Goal: Task Accomplishment & Management: Use online tool/utility

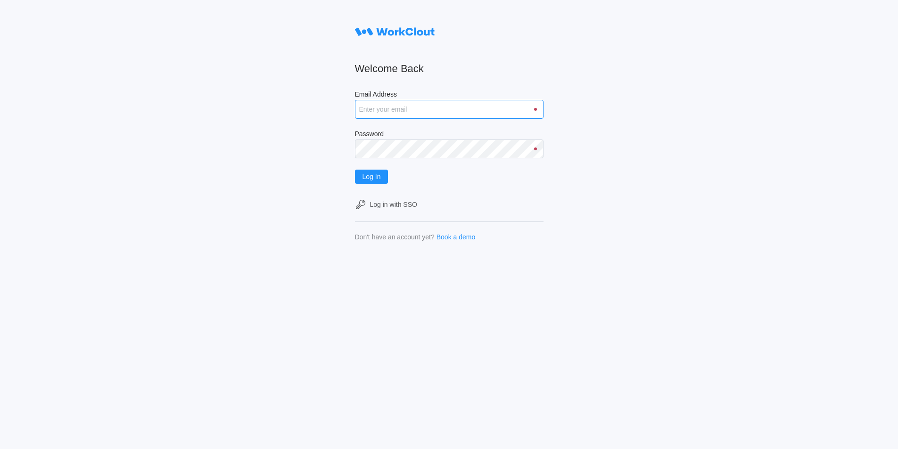
type input "pau.ayats@tradebe.com"
drag, startPoint x: 0, startPoint y: 0, endPoint x: 383, endPoint y: 102, distance: 396.7
click at [383, 102] on input "pau.ayats@tradebe.com" at bounding box center [449, 109] width 189 height 19
click at [375, 176] on span "Log In" at bounding box center [372, 177] width 18 height 7
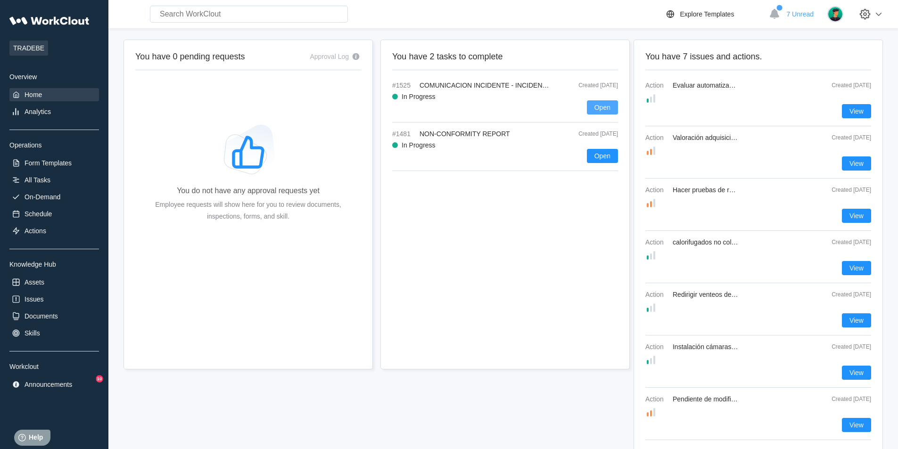
click at [603, 109] on span "Open" at bounding box center [603, 107] width 16 height 7
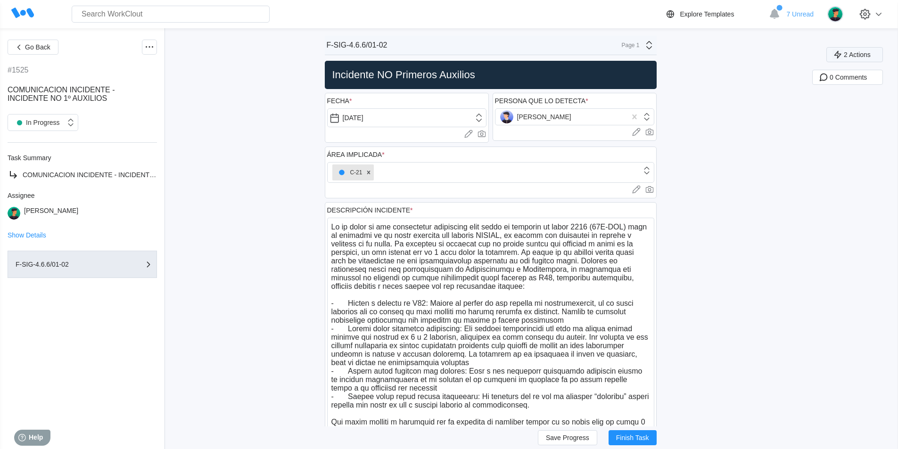
click at [880, 50] on button "2 Actions" at bounding box center [855, 54] width 57 height 15
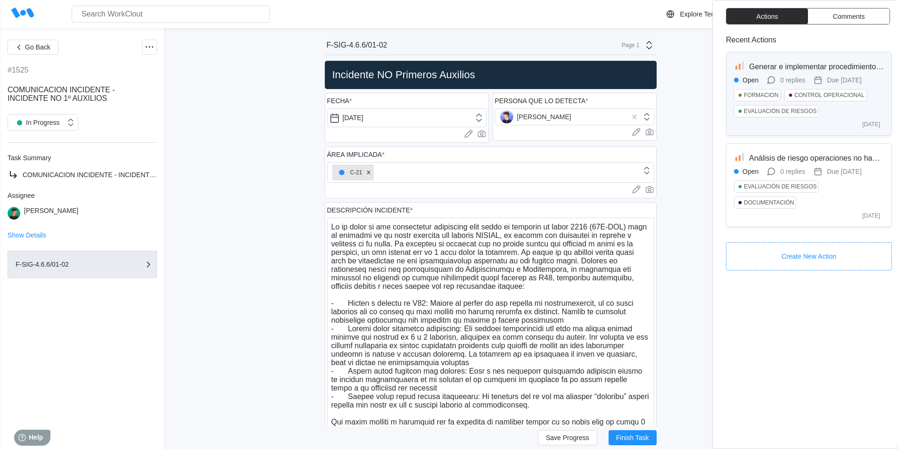
click at [843, 83] on div "Open 0 replies Due [DATE] FORMACION CONTROL OPERACIONAL EVALUACIÓN DE RIESGOS" at bounding box center [809, 98] width 150 height 46
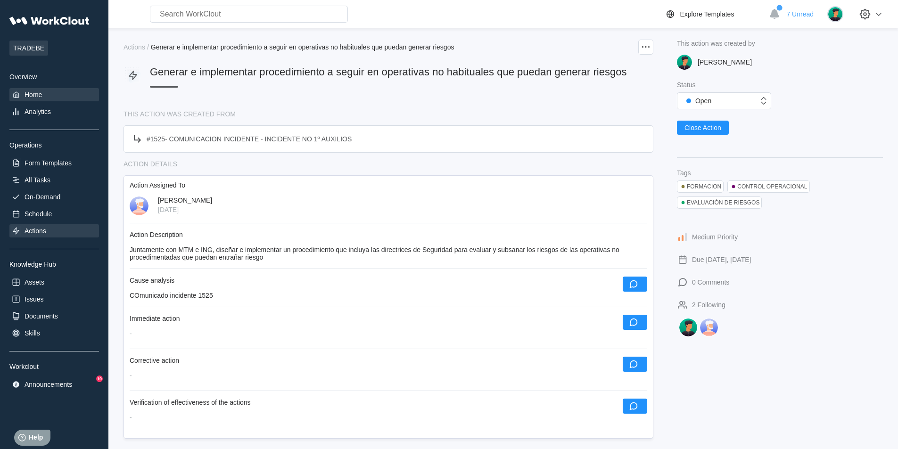
click at [29, 90] on div "Home" at bounding box center [54, 94] width 90 height 13
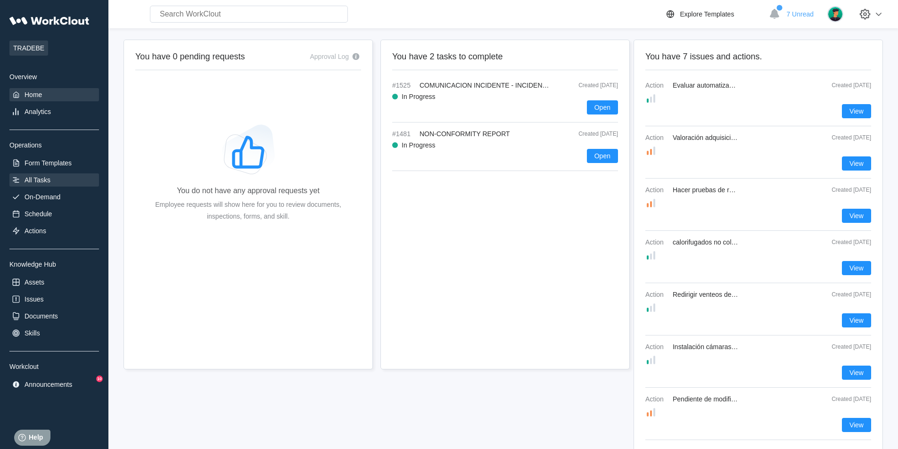
click at [26, 185] on div "All Tasks" at bounding box center [54, 180] width 90 height 13
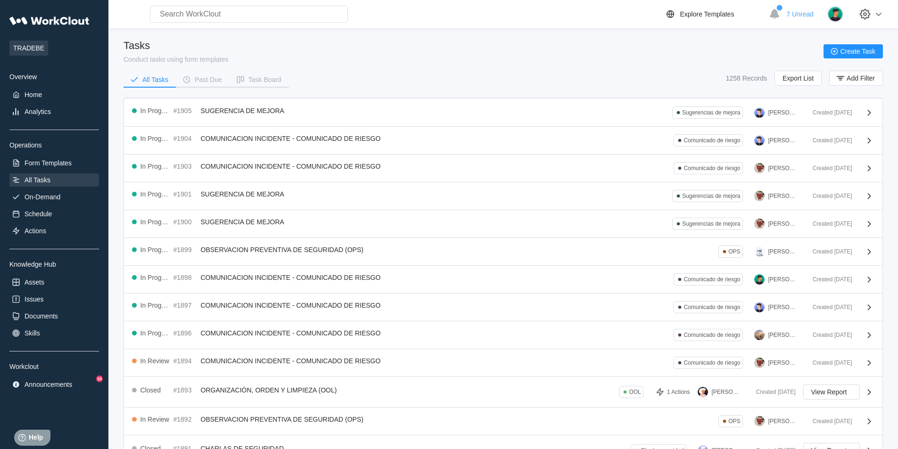
click at [224, 16] on input "text" at bounding box center [249, 14] width 198 height 17
click at [211, 15] on input "gestion" at bounding box center [249, 14] width 198 height 17
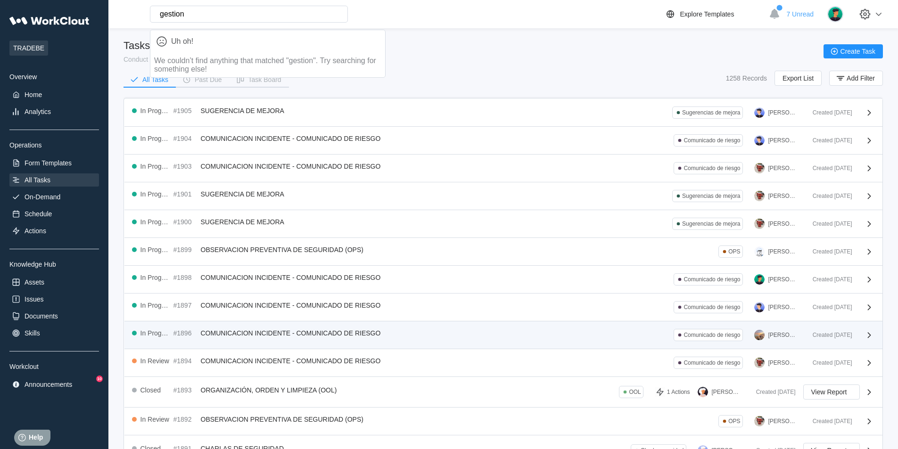
scroll to position [122, 0]
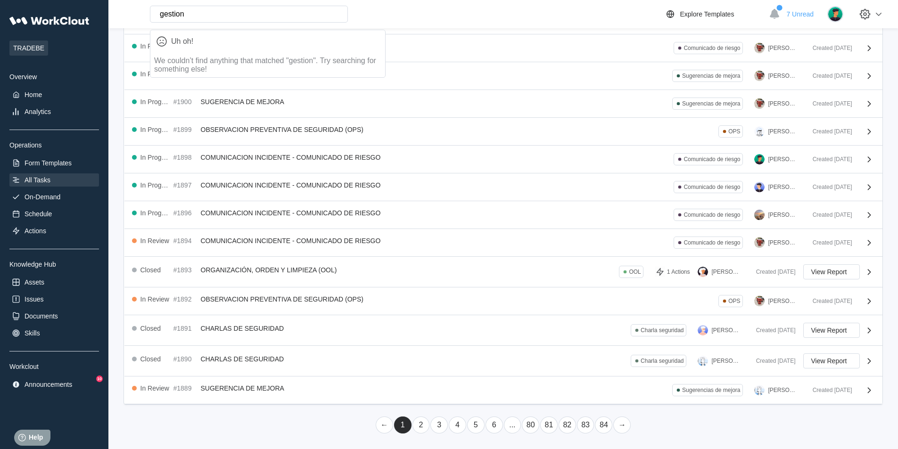
type input "gestion"
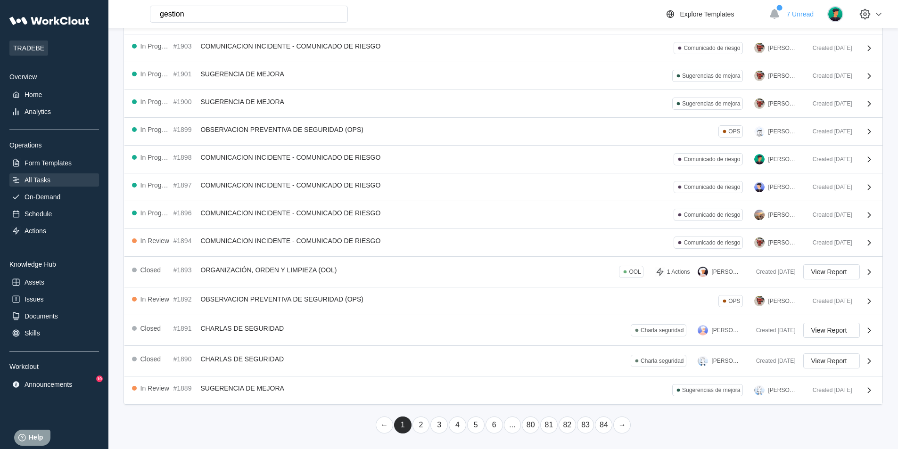
click at [424, 426] on link "2" at bounding box center [421, 425] width 17 height 17
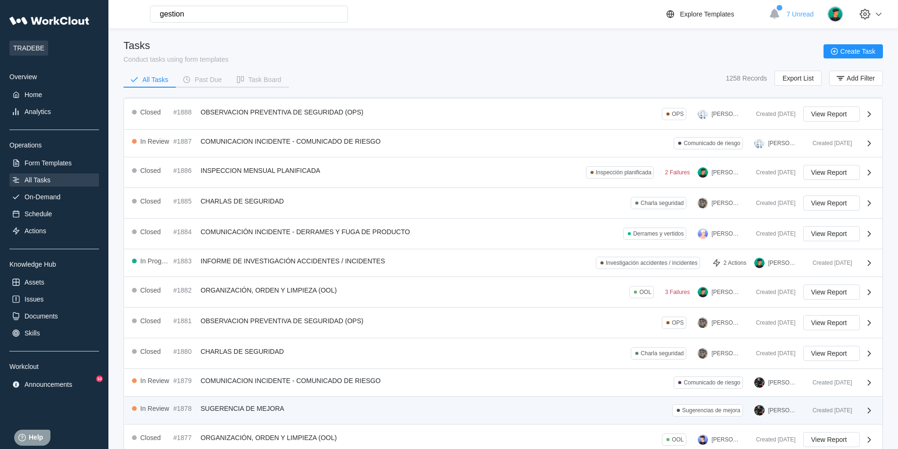
scroll to position [141, 0]
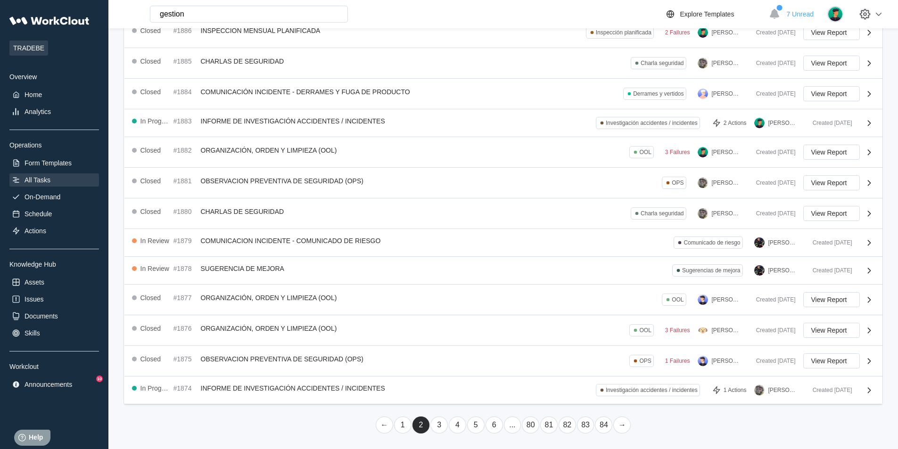
click at [443, 424] on link "3" at bounding box center [438, 425] width 17 height 17
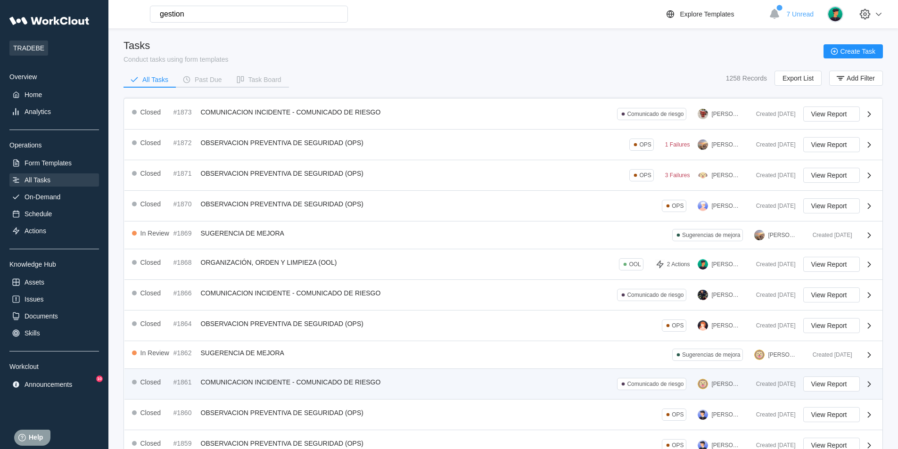
scroll to position [150, 0]
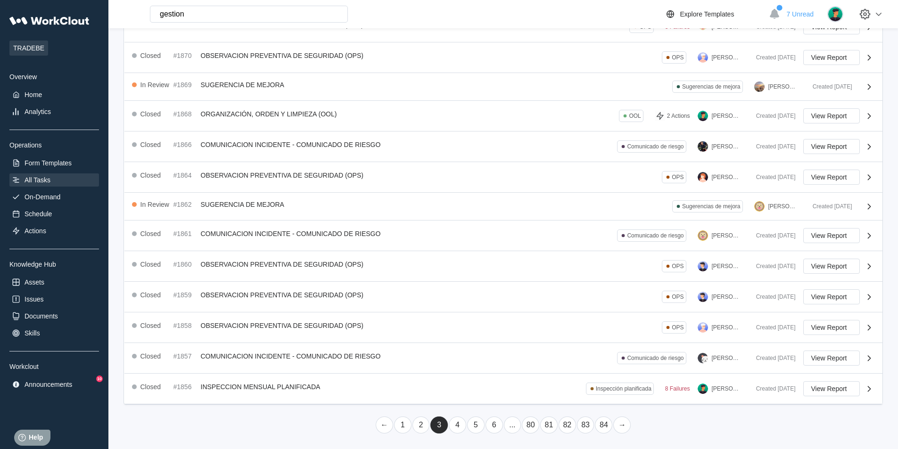
click at [456, 426] on link "4" at bounding box center [457, 425] width 17 height 17
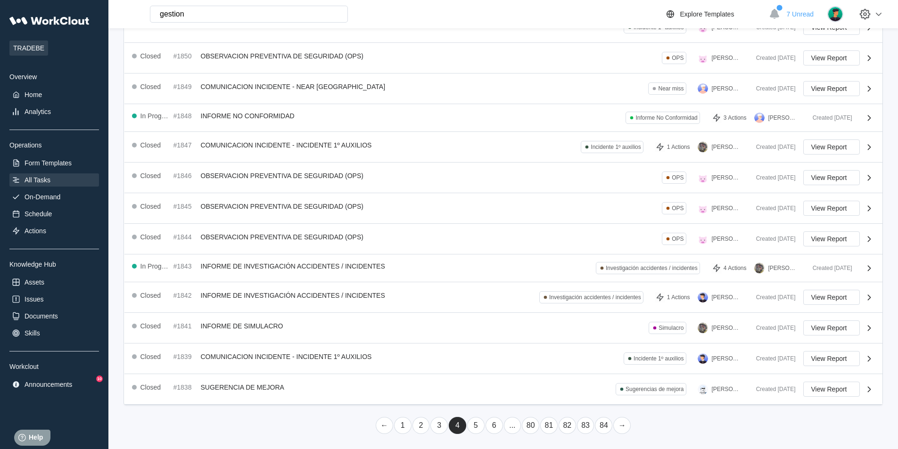
scroll to position [147, 0]
click at [482, 424] on link "5" at bounding box center [475, 425] width 17 height 17
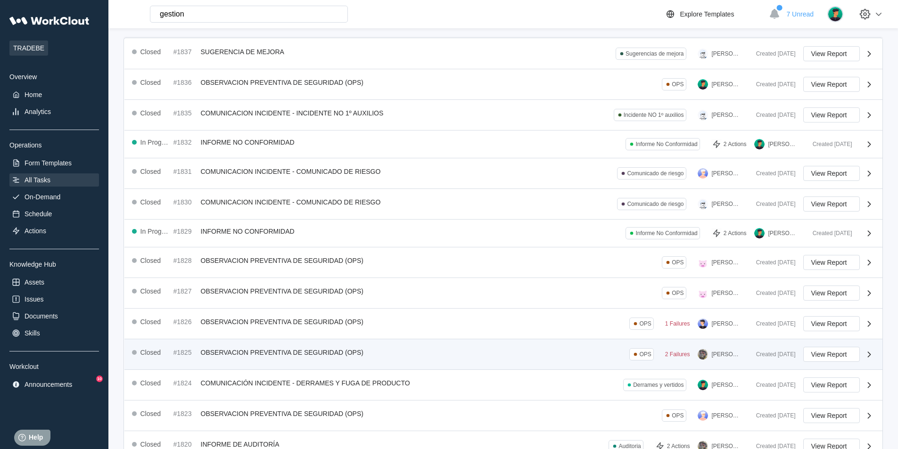
scroll to position [0, 0]
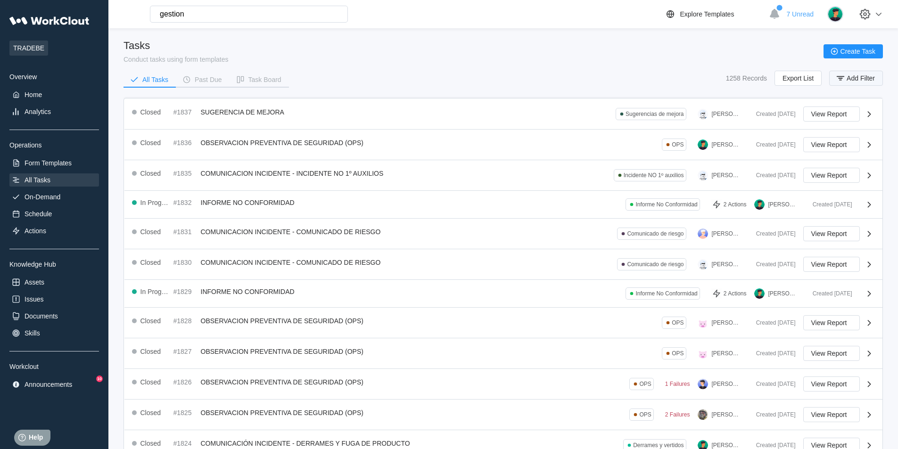
click at [836, 74] on icon "button" at bounding box center [840, 78] width 10 height 10
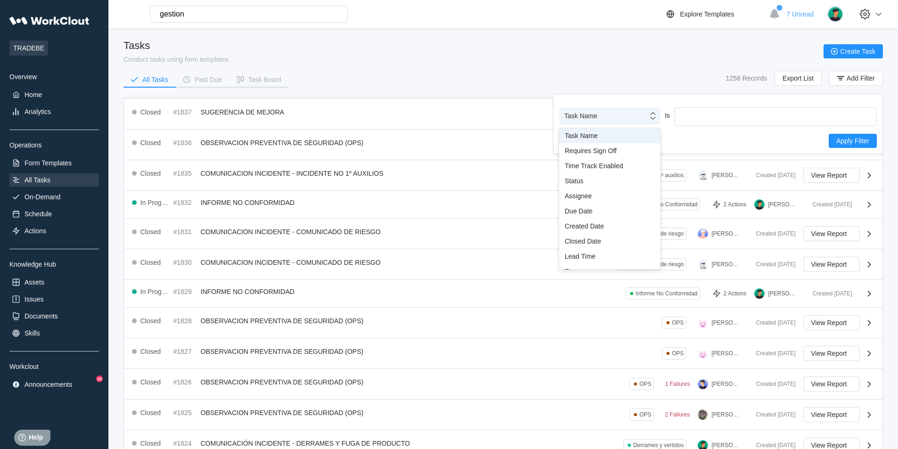
click at [632, 123] on div "Task Name" at bounding box center [609, 115] width 101 height 17
click at [588, 139] on div "Task Name" at bounding box center [610, 136] width 90 height 8
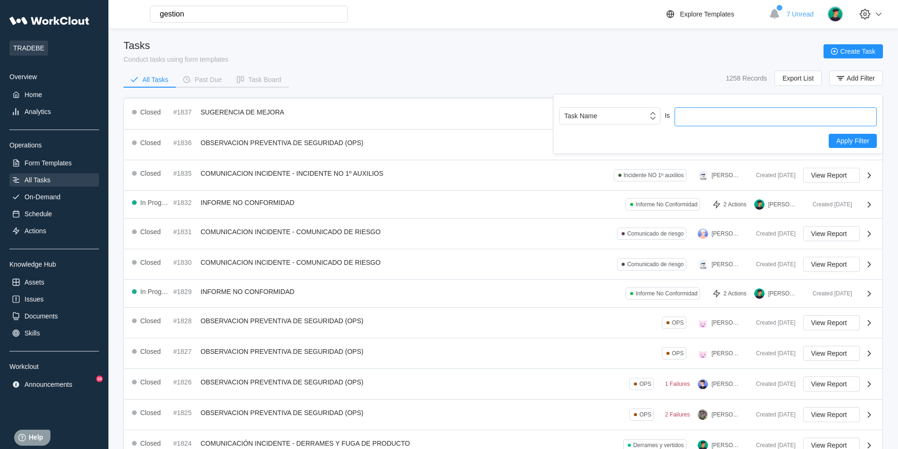
click at [702, 115] on input "text" at bounding box center [776, 116] width 202 height 19
type input "gestion del cambio"
click at [868, 142] on span "Apply Filter" at bounding box center [852, 141] width 33 height 7
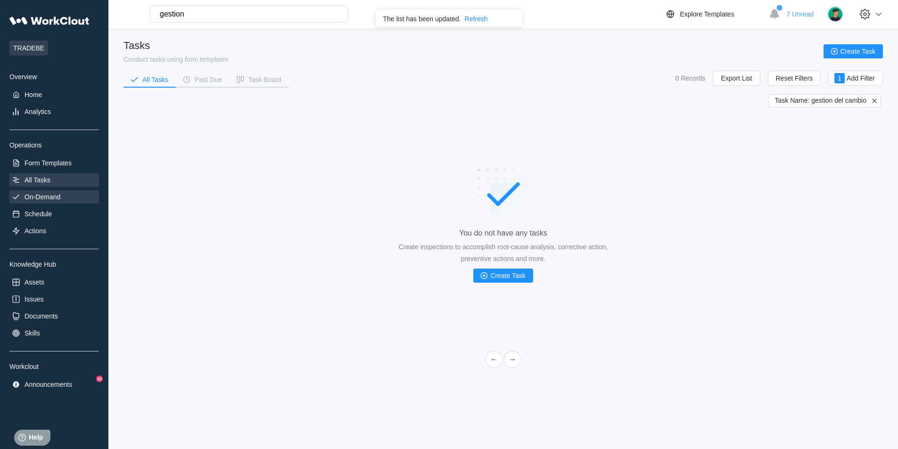
click at [37, 198] on div "On-Demand" at bounding box center [43, 197] width 36 height 8
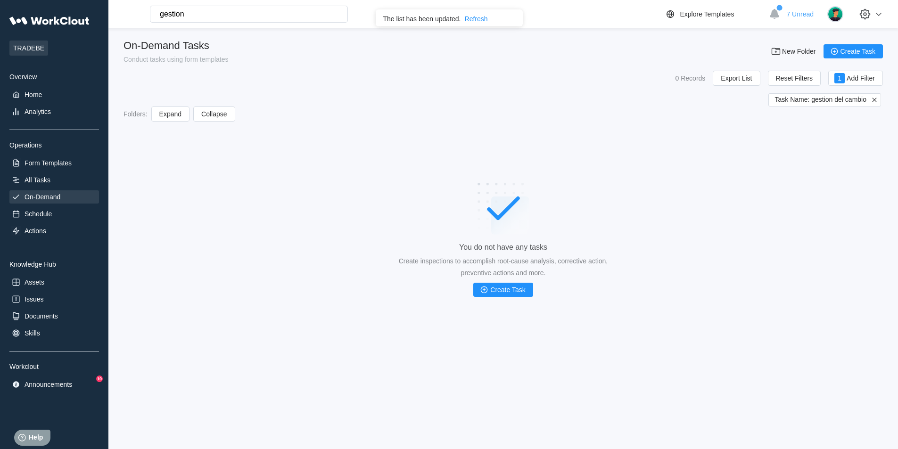
click at [40, 198] on div "On-Demand" at bounding box center [43, 197] width 36 height 8
click at [876, 99] on icon at bounding box center [874, 100] width 8 height 8
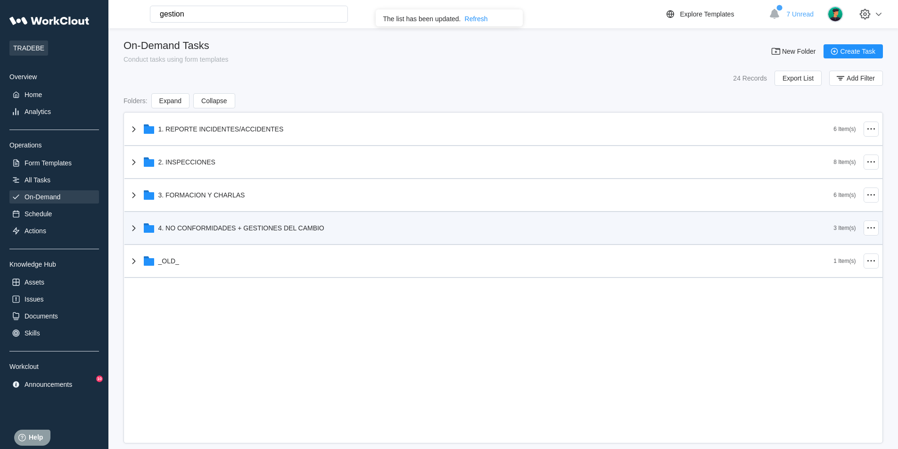
click at [135, 234] on icon at bounding box center [133, 228] width 11 height 11
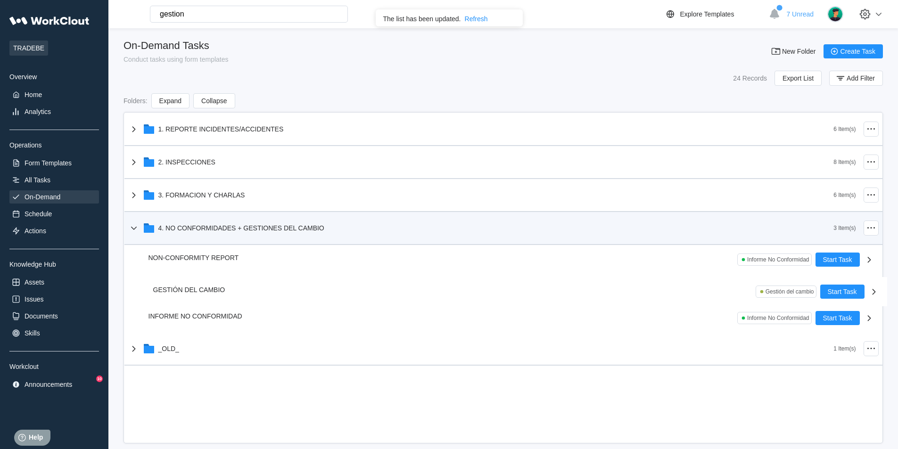
drag, startPoint x: 228, startPoint y: 287, endPoint x: 238, endPoint y: 289, distance: 9.7
click at [238, 289] on div "1. REPORTE INCIDENTES/ACCIDENTES 6 Item(s) 2. INSPECCIONES 8 Item(s) 3. FORMACI…" at bounding box center [503, 239] width 758 height 253
drag, startPoint x: 218, startPoint y: 289, endPoint x: 223, endPoint y: 288, distance: 4.9
click at [189, 289] on div "1. REPORTE INCIDENTES/ACCIDENTES 6 Item(s) 2. INSPECCIONES 8 Item(s) 3. FORMACI…" at bounding box center [503, 239] width 758 height 253
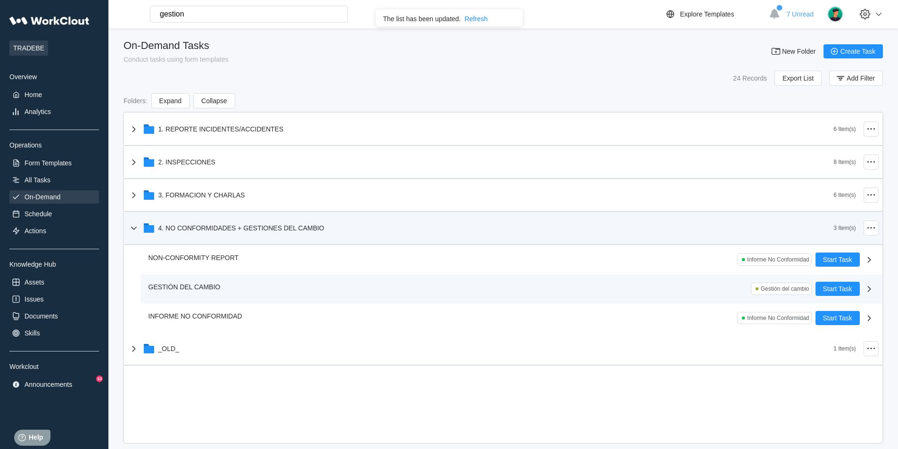
click at [872, 289] on icon at bounding box center [869, 288] width 11 height 11
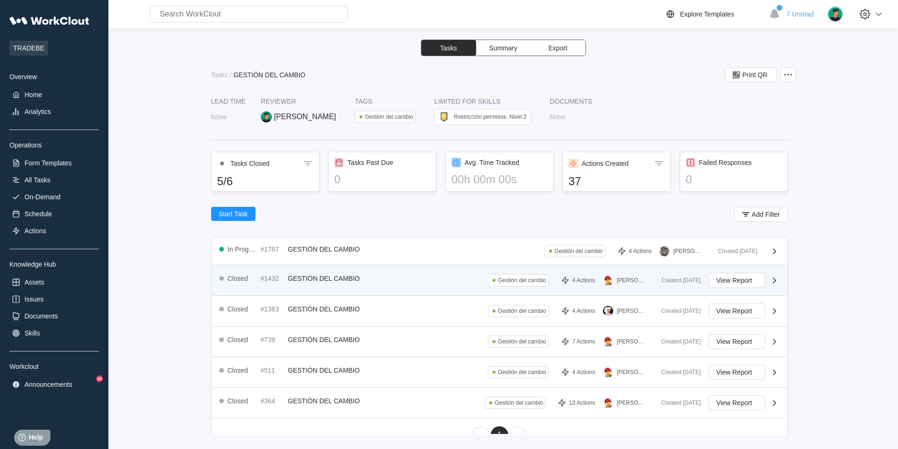
click at [327, 277] on span "GESTIÓN DEL CAMBIO" at bounding box center [324, 279] width 72 height 8
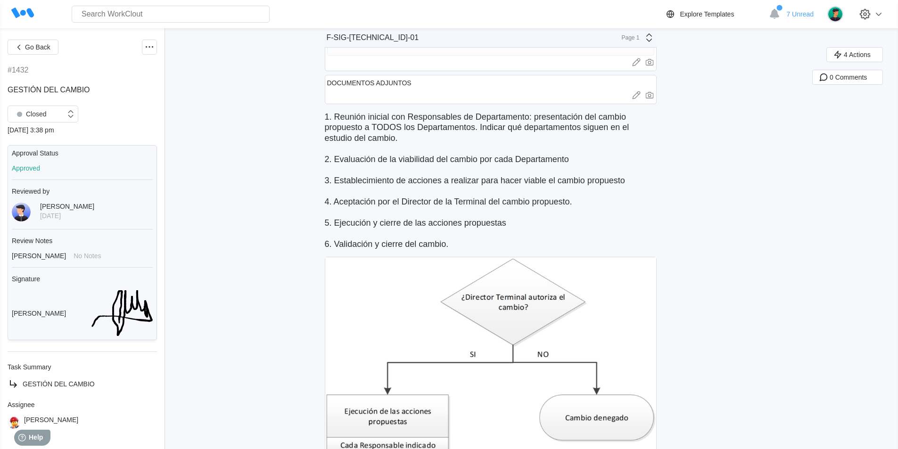
scroll to position [283, 0]
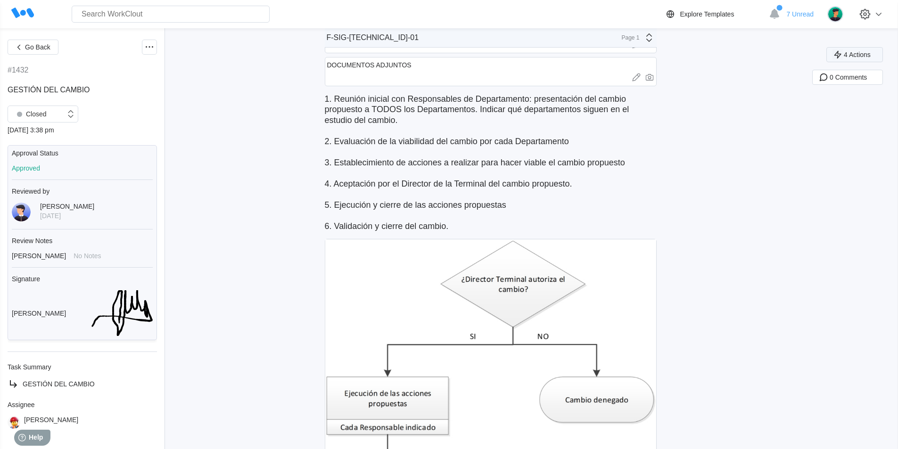
click at [843, 51] on icon "button" at bounding box center [838, 55] width 10 height 10
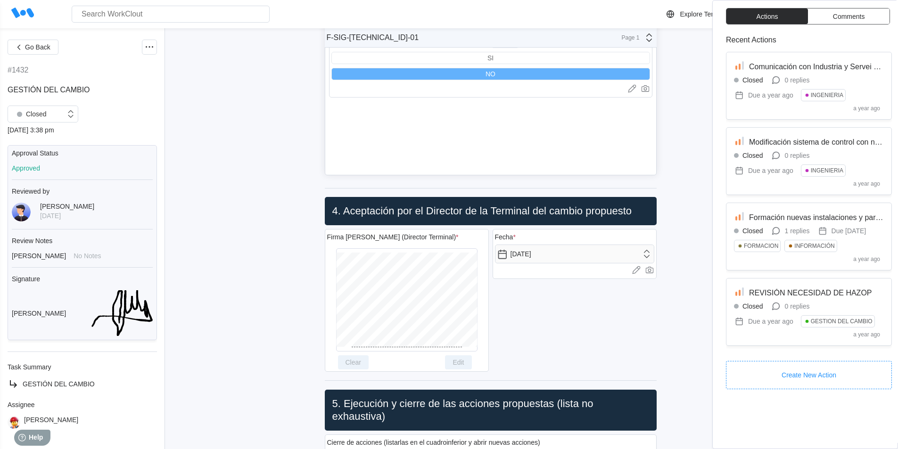
scroll to position [6406, 0]
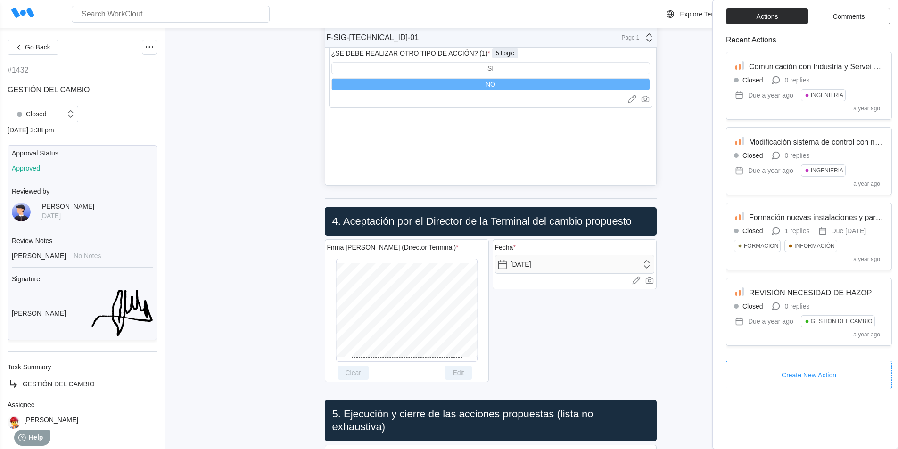
click at [485, 74] on div "SI" at bounding box center [490, 68] width 319 height 12
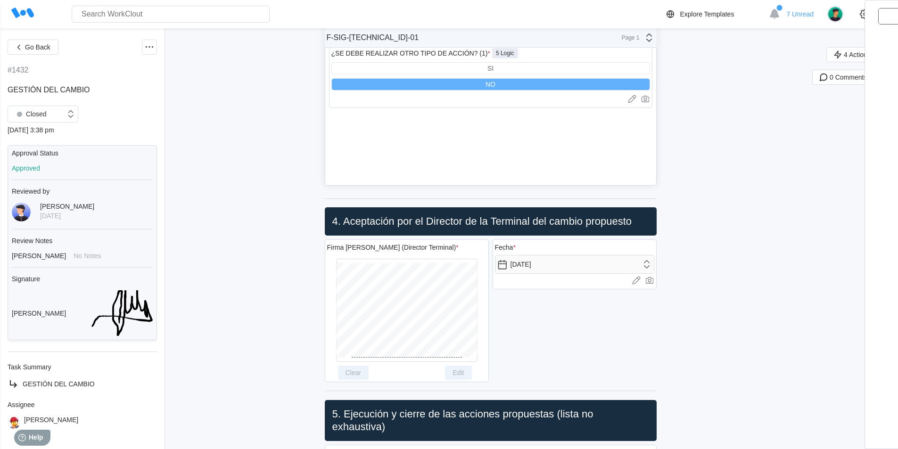
click at [487, 91] on div "NO" at bounding box center [490, 84] width 319 height 12
click at [488, 74] on div "SI" at bounding box center [490, 68] width 319 height 12
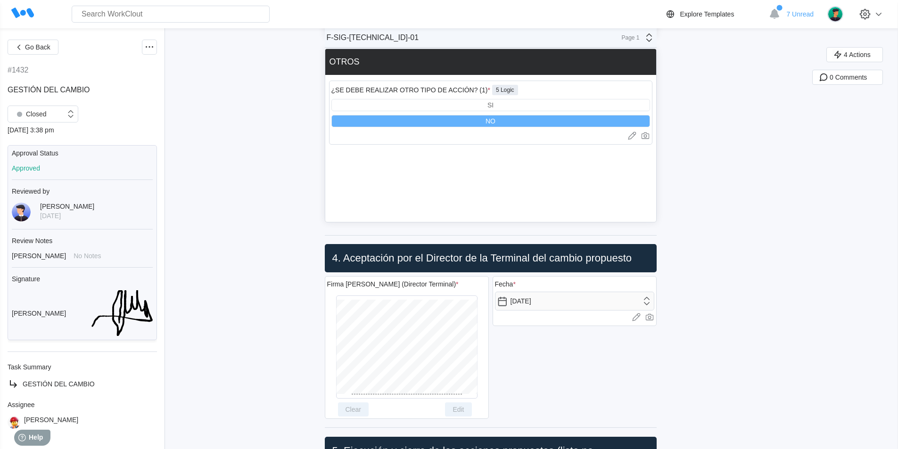
scroll to position [6170, 0]
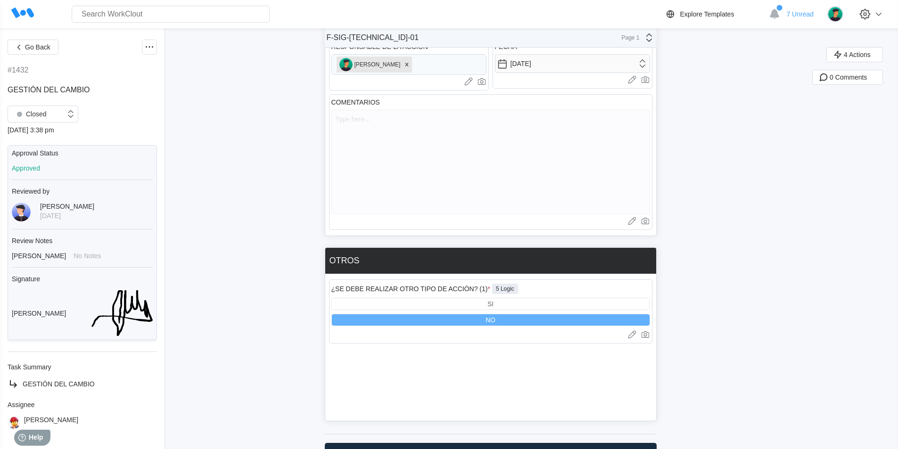
click at [404, 75] on div "[PERSON_NAME]" at bounding box center [408, 64] width 155 height 21
click at [393, 75] on div "[PERSON_NAME]" at bounding box center [408, 64] width 155 height 21
click at [423, 75] on div "[PERSON_NAME]" at bounding box center [408, 64] width 155 height 21
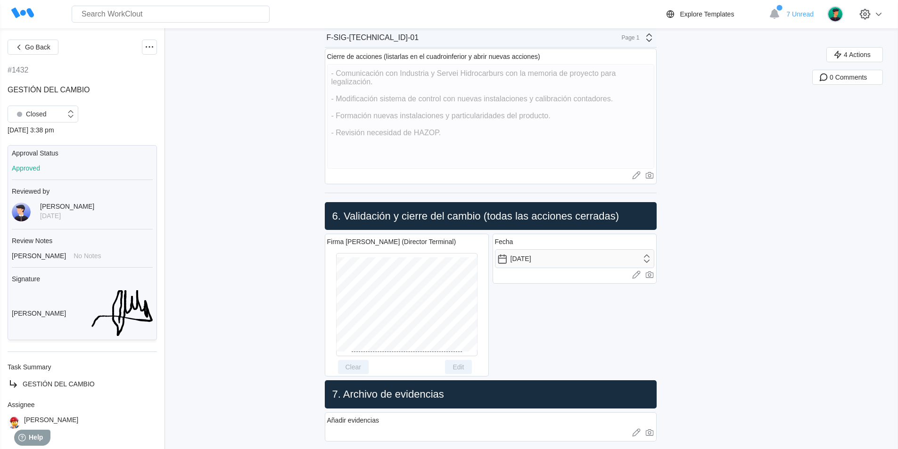
scroll to position [6924, 0]
